Goal: Information Seeking & Learning: Find contact information

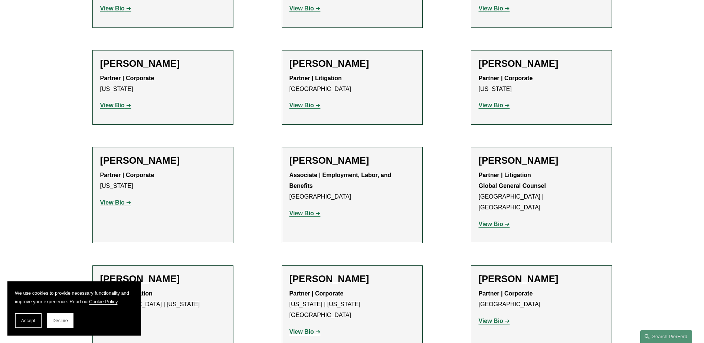
scroll to position [3563, 0]
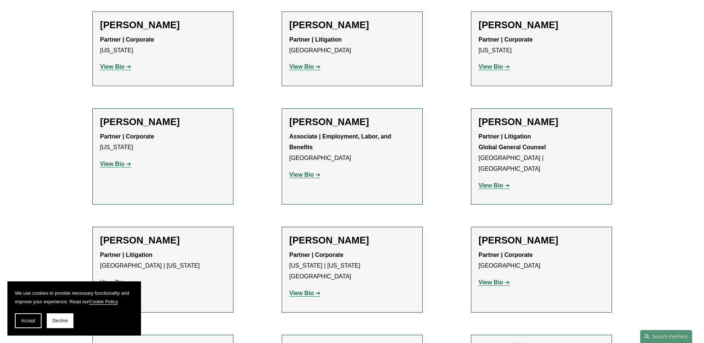
click at [511, 343] on h2 "[PERSON_NAME]" at bounding box center [541, 349] width 125 height 12
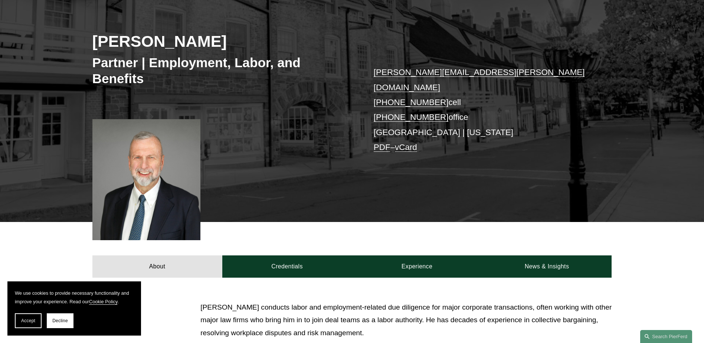
scroll to position [86, 0]
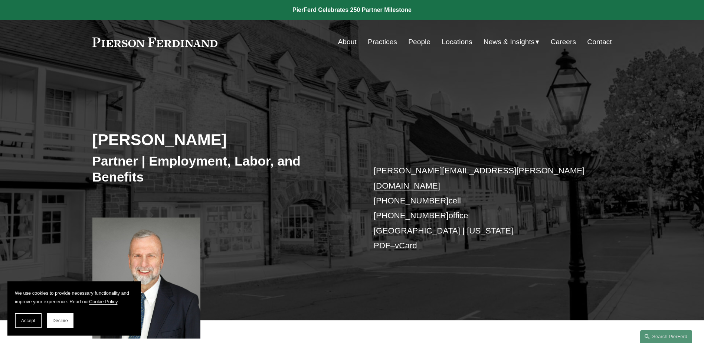
click at [370, 85] on div "[PERSON_NAME] Partner | Employment, Labor, and Benefits [PERSON_NAME][EMAIL_ADD…" at bounding box center [352, 202] width 704 height 235
